Goal: Navigation & Orientation: Find specific page/section

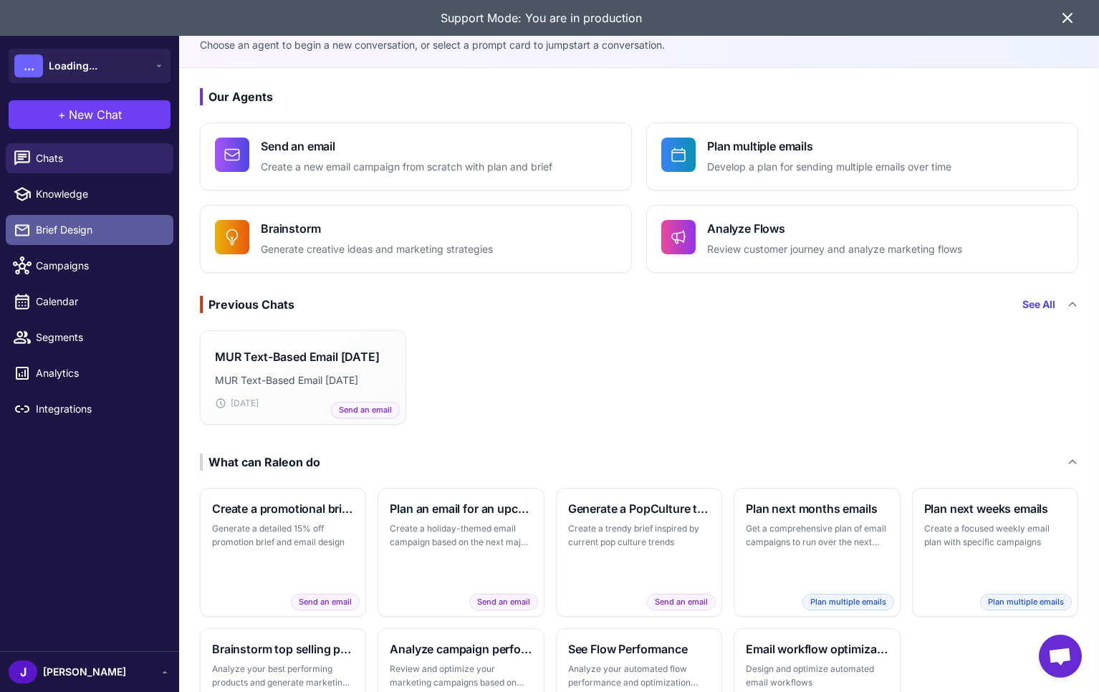
click at [70, 234] on span "Brief Design" at bounding box center [99, 230] width 126 height 16
